Goal: Information Seeking & Learning: Learn about a topic

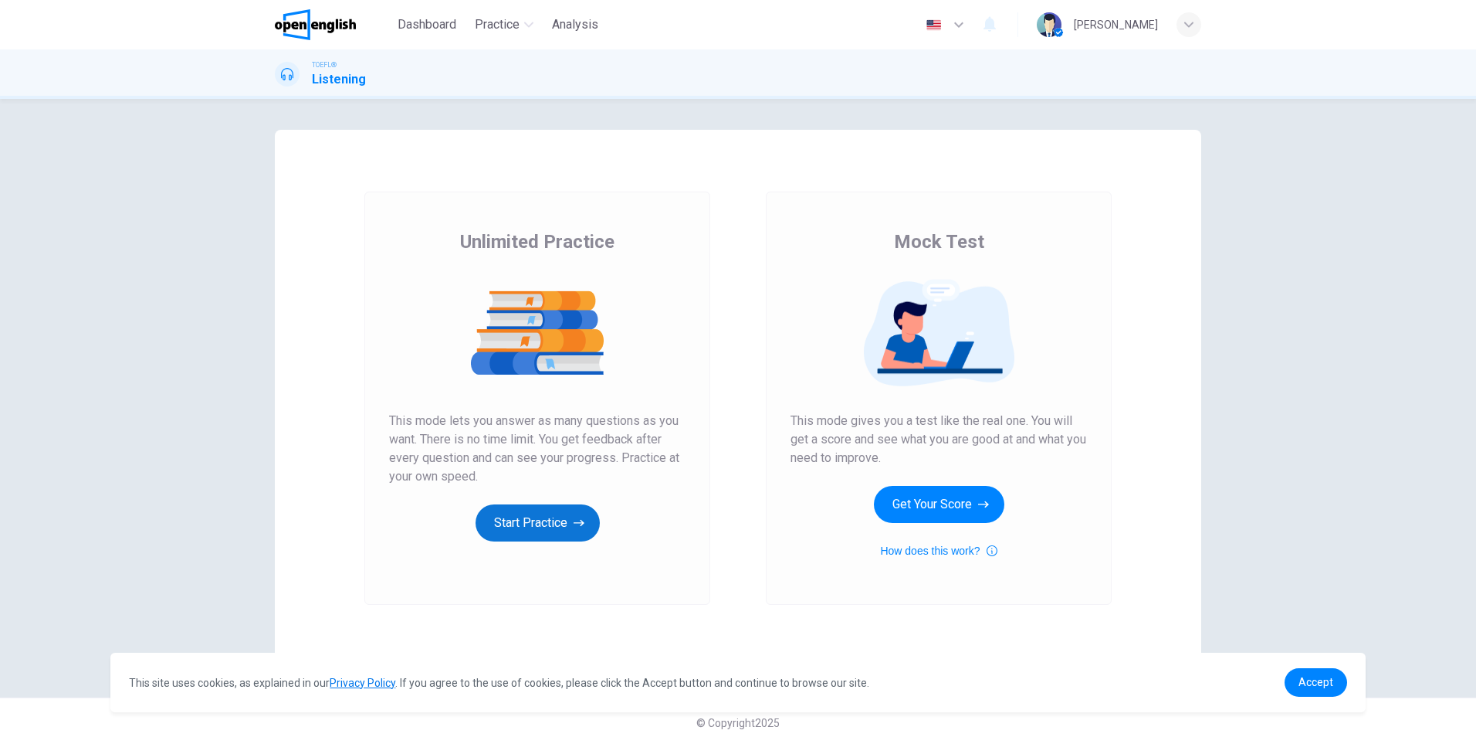
click at [552, 538] on button "Start Practice" at bounding box center [538, 522] width 124 height 37
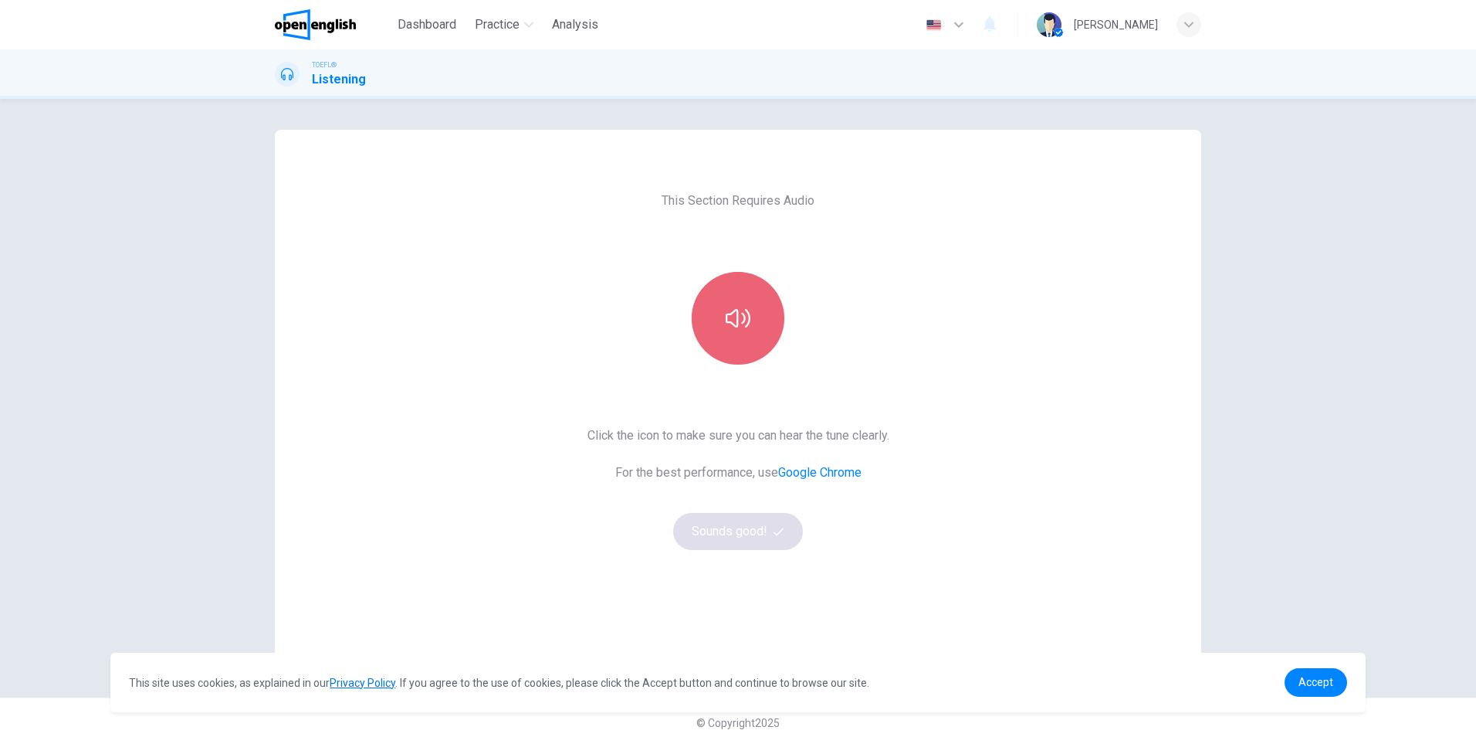
click at [759, 347] on button "button" at bounding box center [738, 318] width 93 height 93
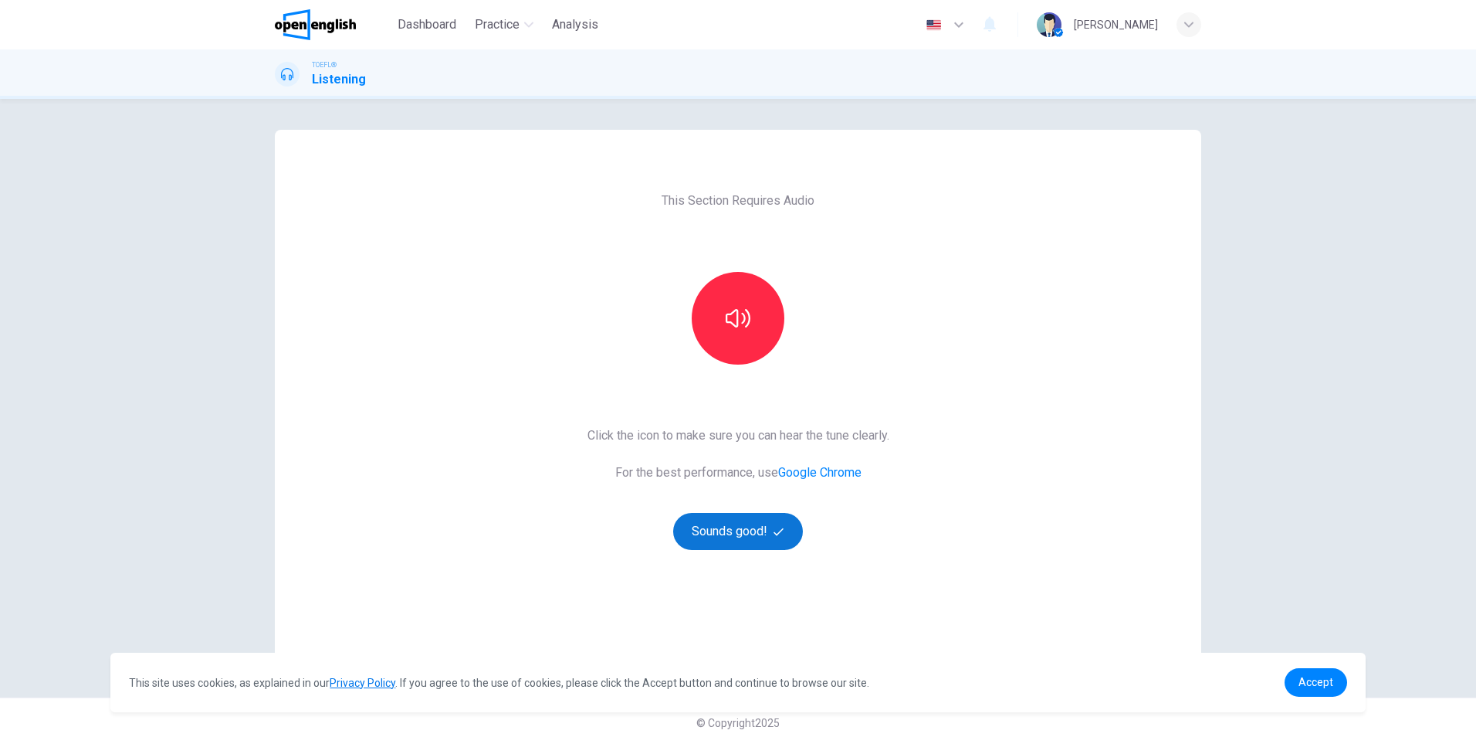
click at [757, 540] on button "Sounds good!" at bounding box center [738, 531] width 130 height 37
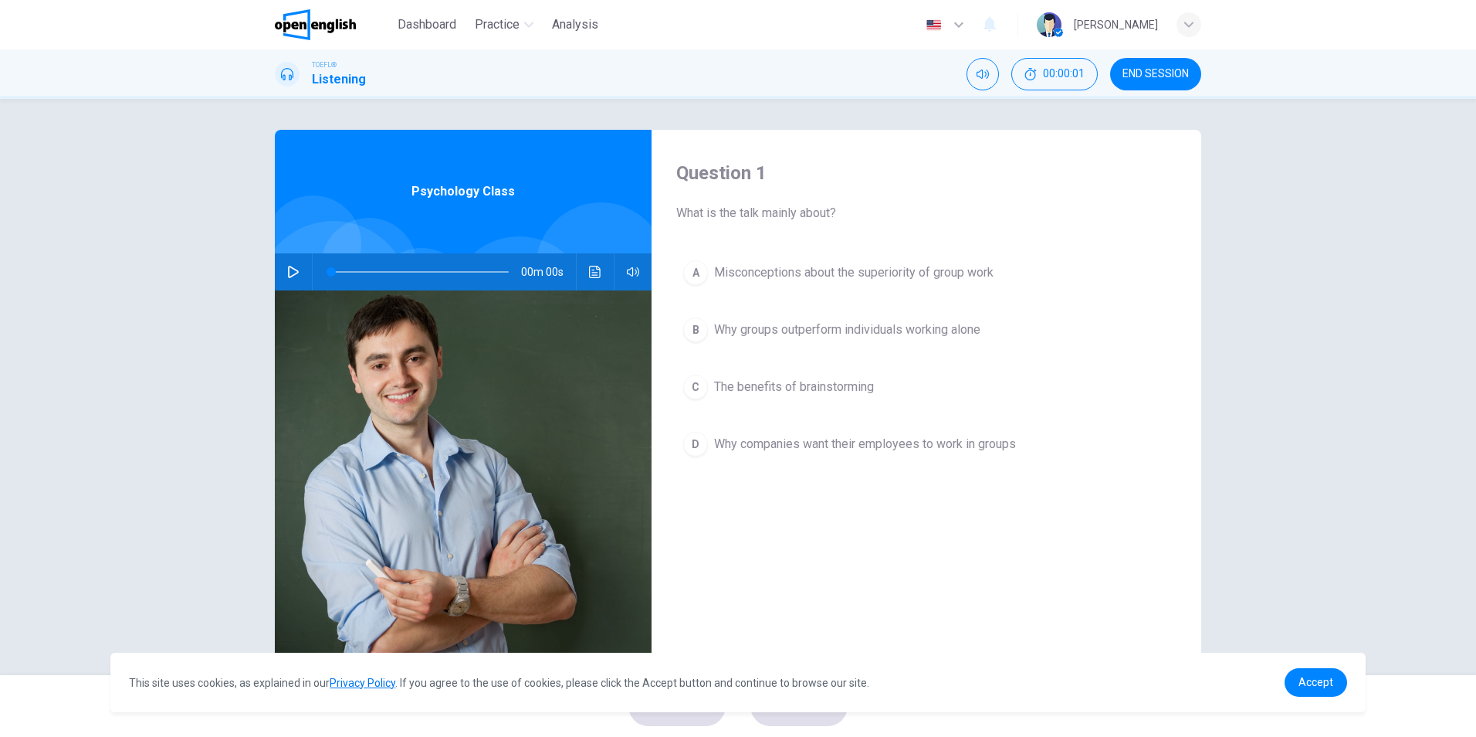
click at [290, 274] on icon "button" at bounding box center [293, 272] width 11 height 12
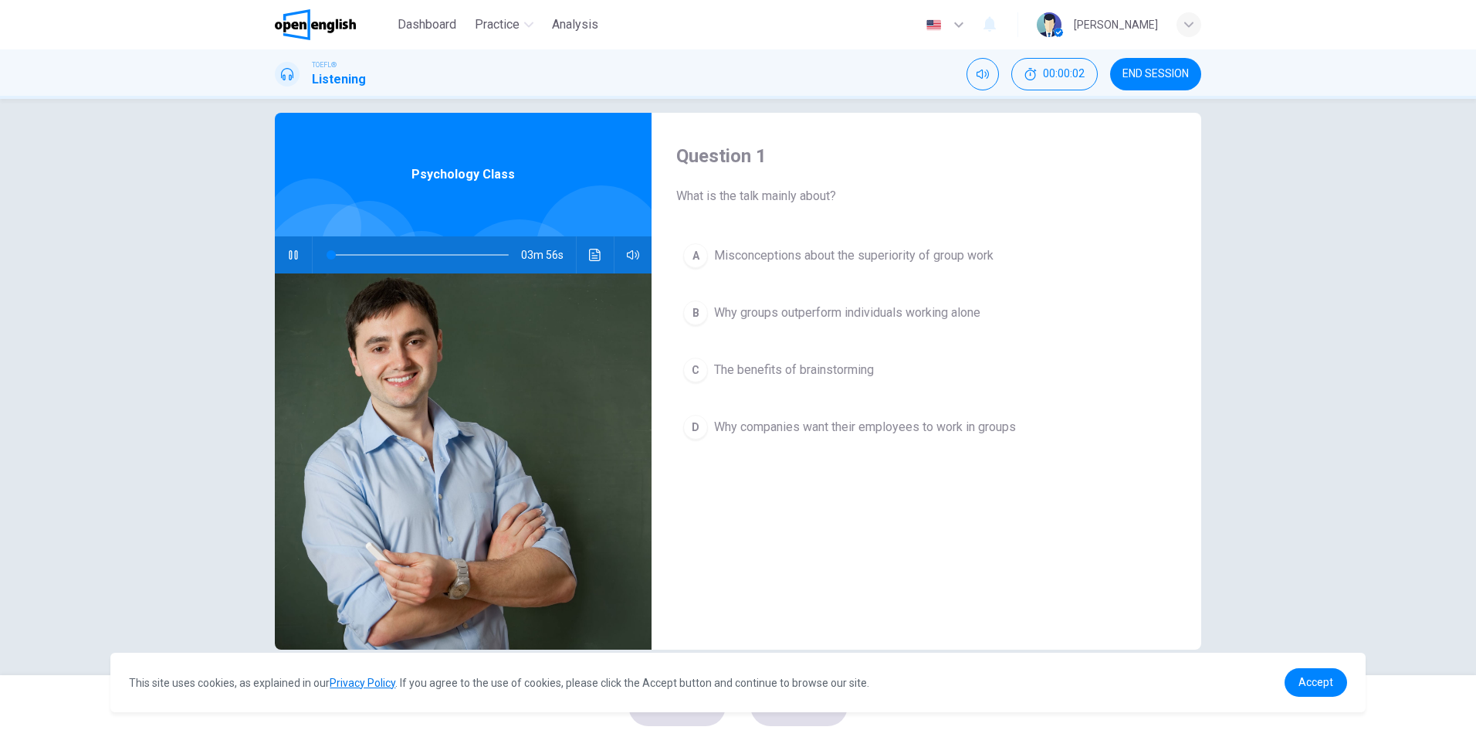
scroll to position [22, 0]
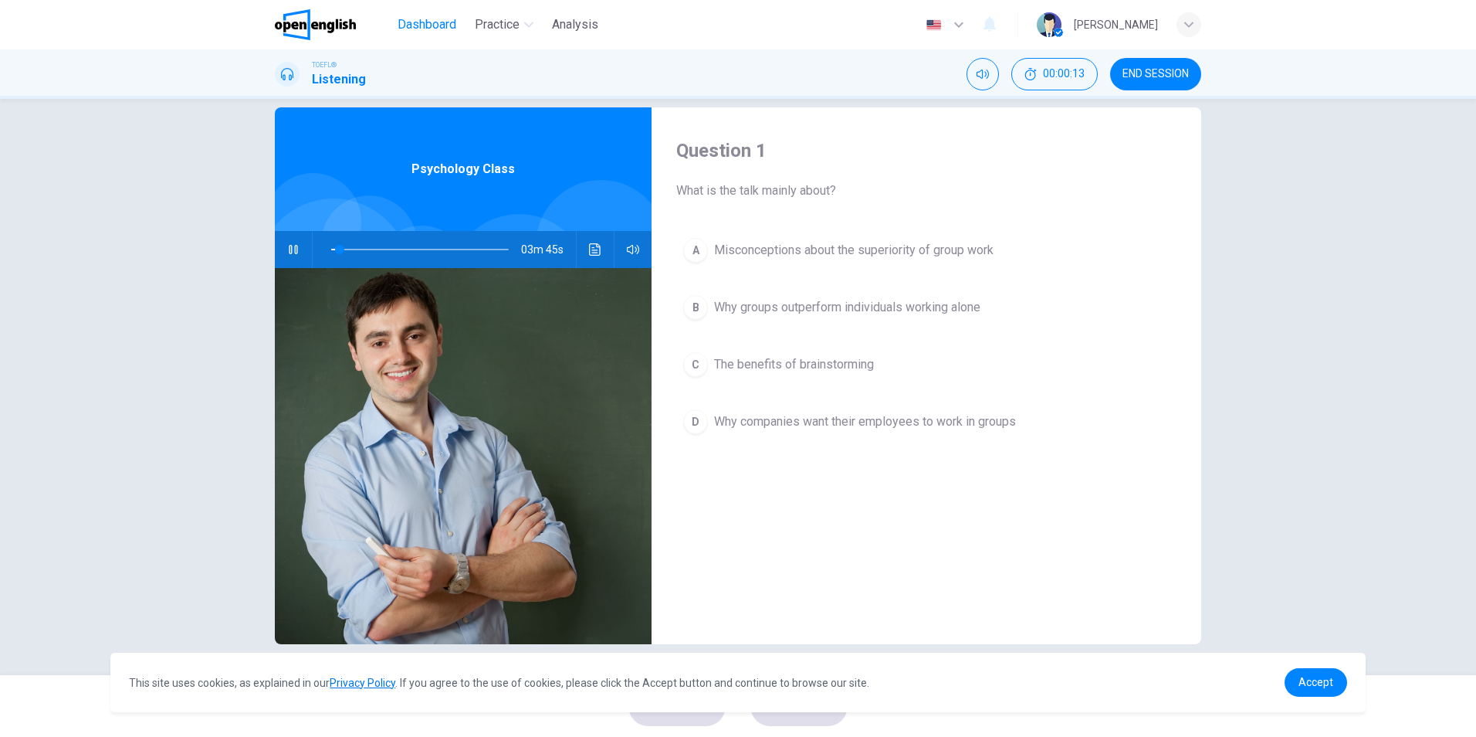
type input "*"
click at [354, 30] on img at bounding box center [315, 24] width 81 height 31
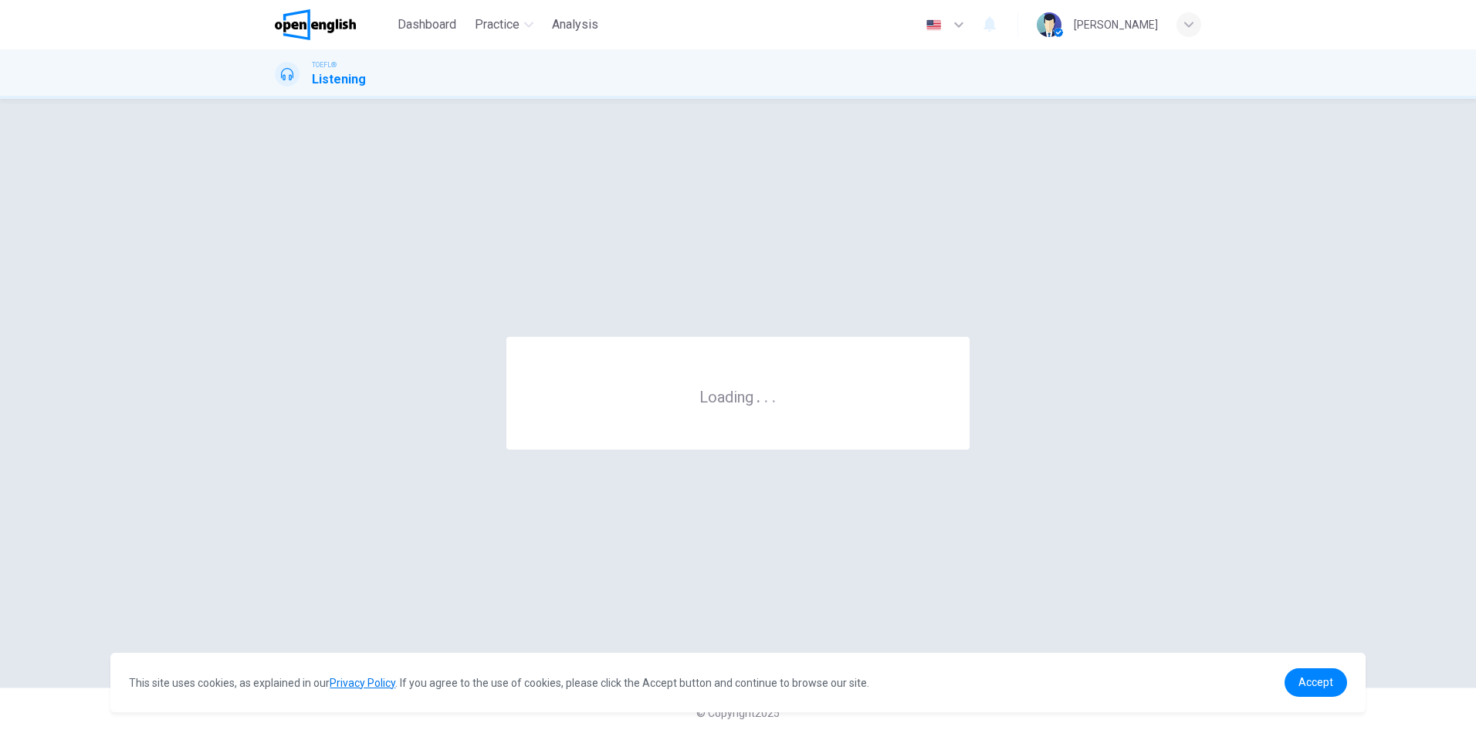
scroll to position [0, 0]
